Goal: Check status: Check status

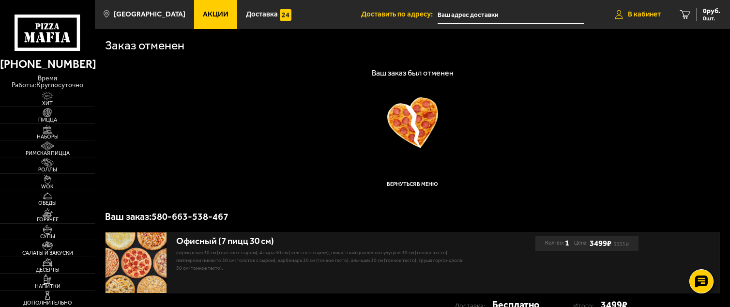
click at [637, 12] on span "В кабинет" at bounding box center [644, 14] width 33 height 7
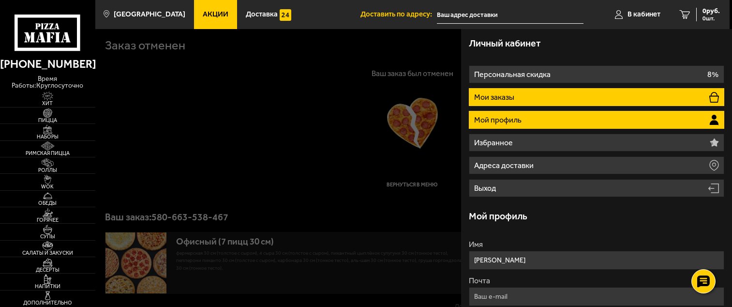
click at [556, 91] on li "Мои заказы" at bounding box center [597, 97] width 256 height 18
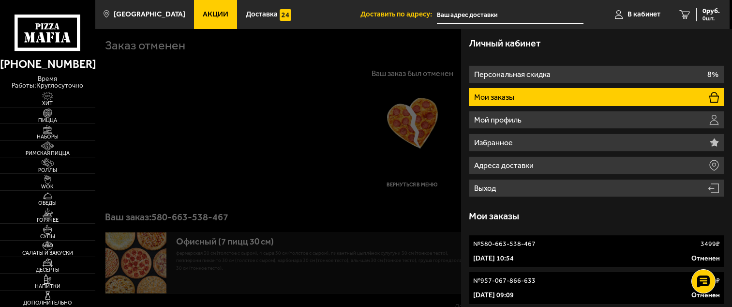
click at [498, 244] on p "№ 580-663-538-467" at bounding box center [504, 244] width 62 height 10
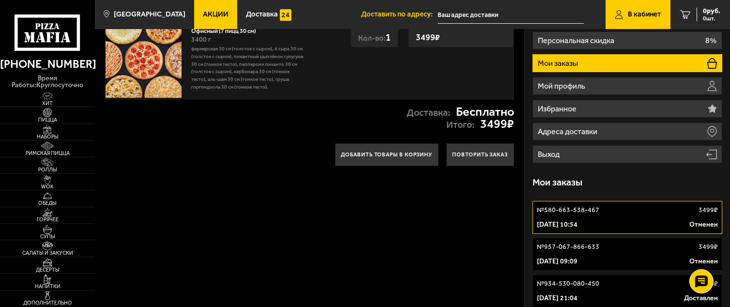
scroll to position [48, 0]
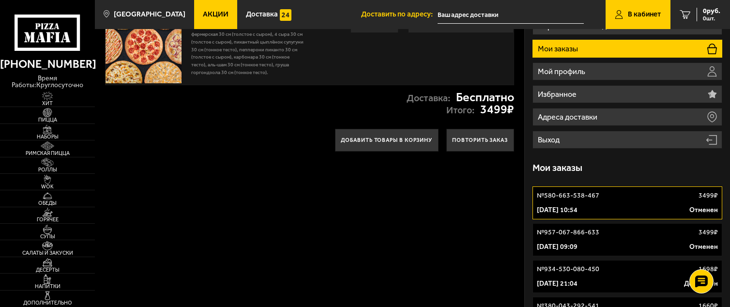
click at [614, 207] on div "[DATE] 10:54 Отменен" at bounding box center [627, 210] width 181 height 10
click at [612, 238] on link "№ 957-067-866-633 3499 ₽ [DATE] 09:09 Отменен" at bounding box center [627, 239] width 190 height 33
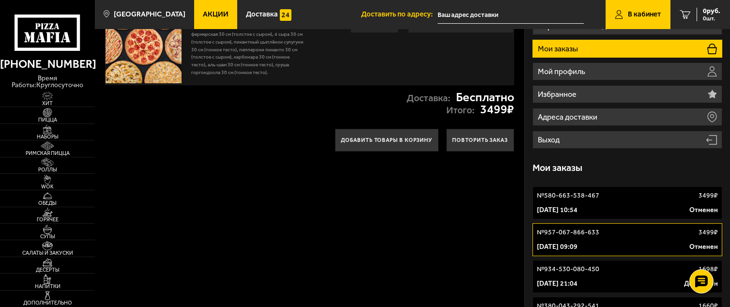
click at [612, 203] on link "№ 580-663-538-467 3499 ₽ [DATE] 10:54 Отменен" at bounding box center [627, 202] width 190 height 33
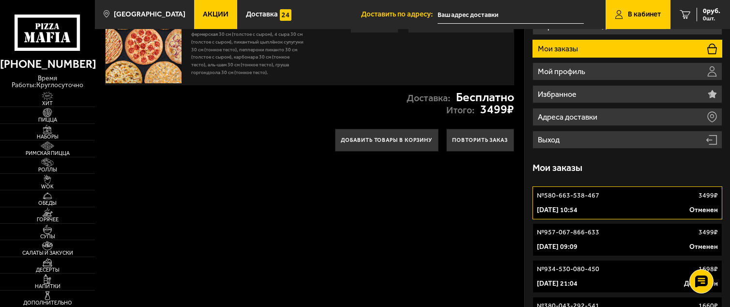
click at [612, 243] on div "[DATE] 09:09 Отменен" at bounding box center [627, 247] width 181 height 10
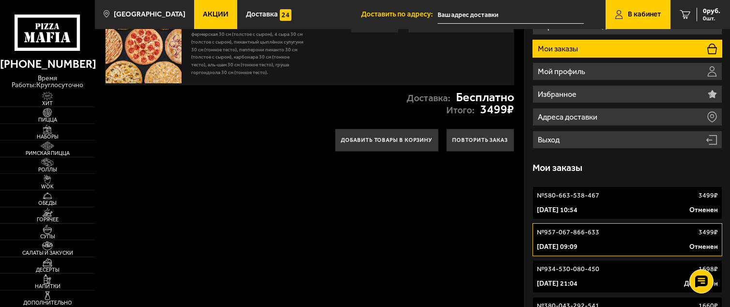
click at [605, 217] on link "№ 580-663-538-467 3499 ₽ [DATE] 10:54 Отменен" at bounding box center [627, 202] width 190 height 33
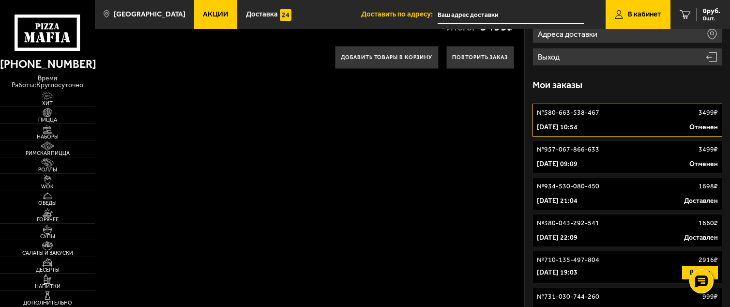
scroll to position [145, 0]
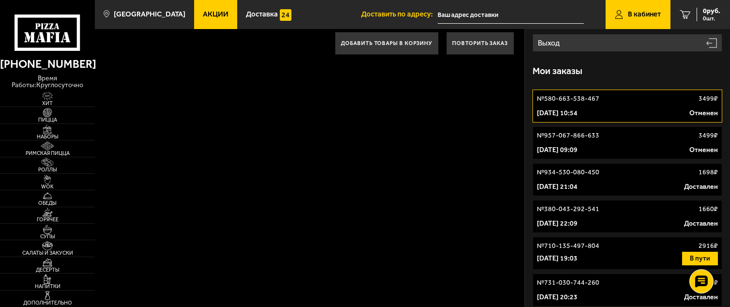
click at [608, 152] on div "[DATE] 09:09 Отменен" at bounding box center [627, 150] width 181 height 10
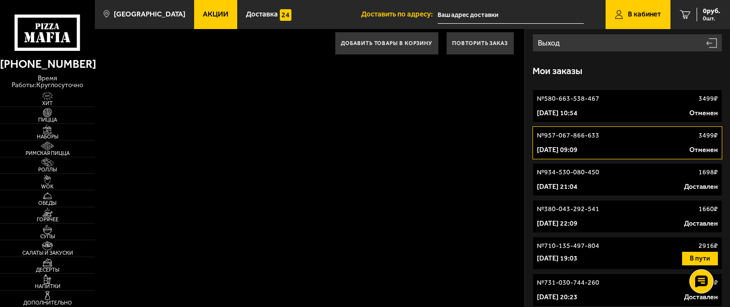
click at [612, 175] on div "№ 934-530-080-450 1698 ₽" at bounding box center [627, 172] width 181 height 10
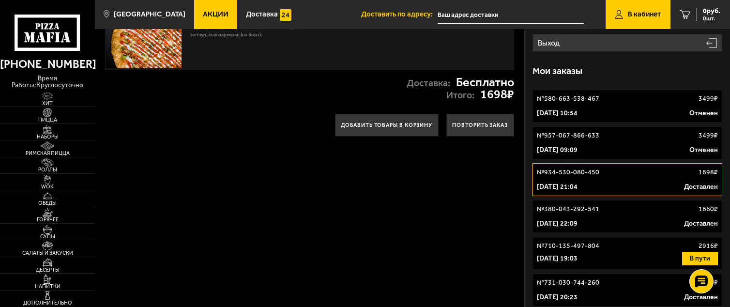
click at [612, 137] on div "№ 957-067-866-633 3499 ₽" at bounding box center [627, 136] width 181 height 10
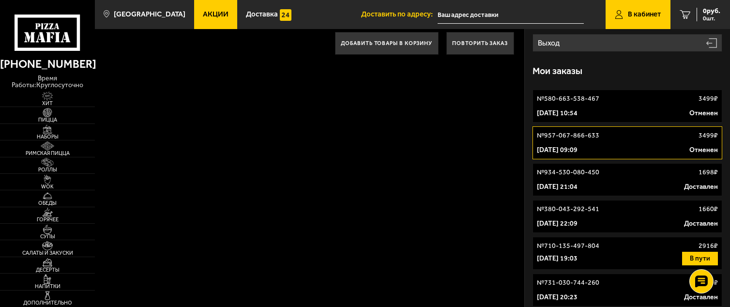
click at [627, 109] on div "[DATE] 10:54 Отменен" at bounding box center [627, 113] width 181 height 10
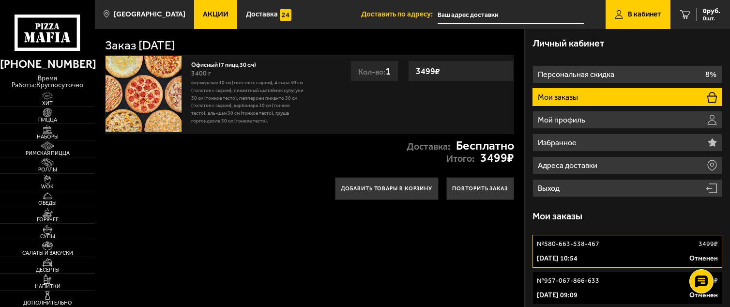
click at [444, 248] on div "Заказ [DATE] Офисный (7 пицц 30 см) 3400 г Фермерская 30 см (толстое с сыром), …" at bounding box center [310, 297] width 430 height 537
